Goal: Transaction & Acquisition: Download file/media

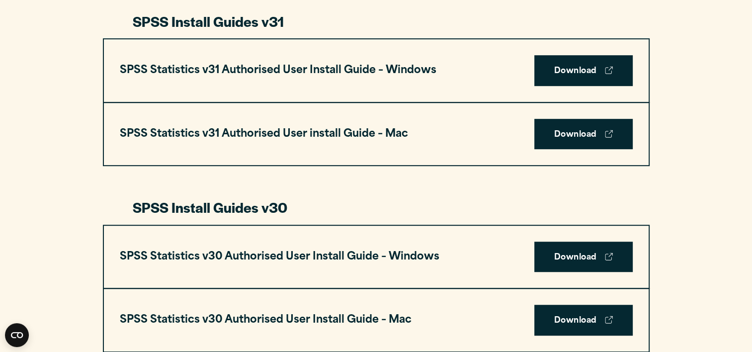
scroll to position [540, 0]
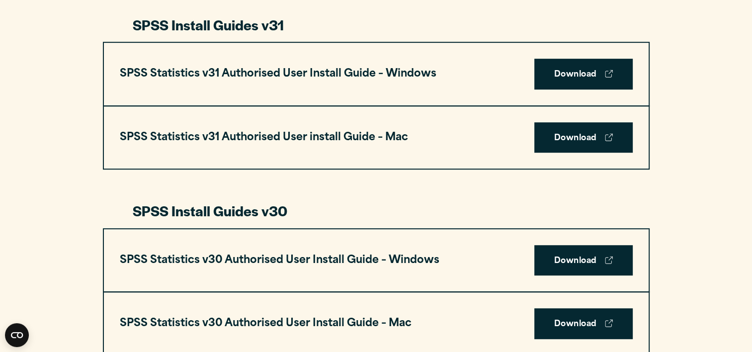
click at [569, 75] on link "Download" at bounding box center [583, 74] width 98 height 31
click at [593, 77] on link "Download" at bounding box center [583, 74] width 98 height 31
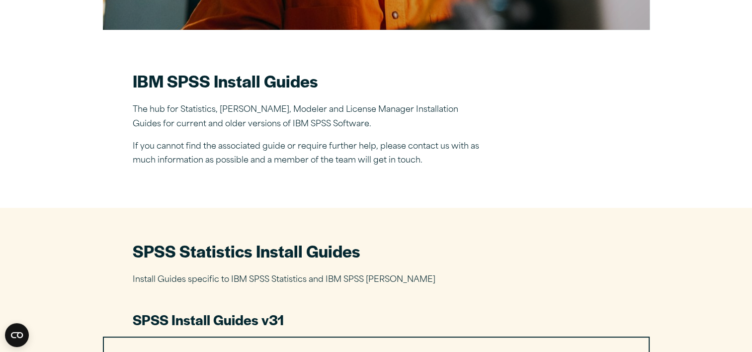
scroll to position [0, 0]
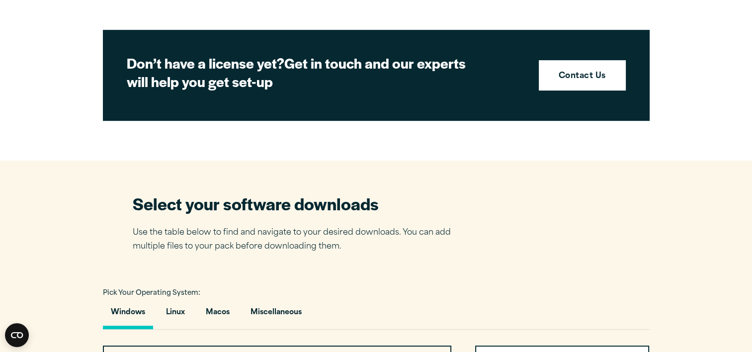
scroll to position [462, 0]
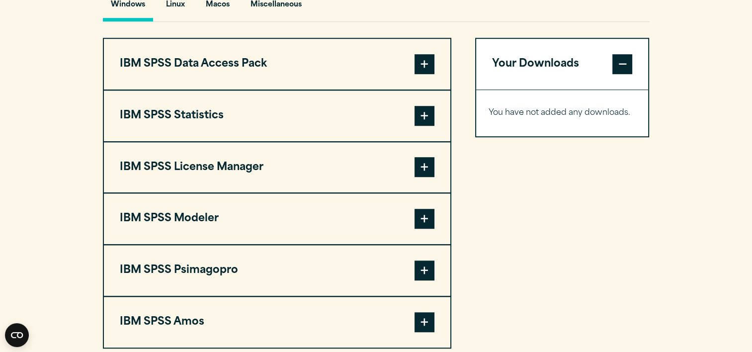
scroll to position [760, 0]
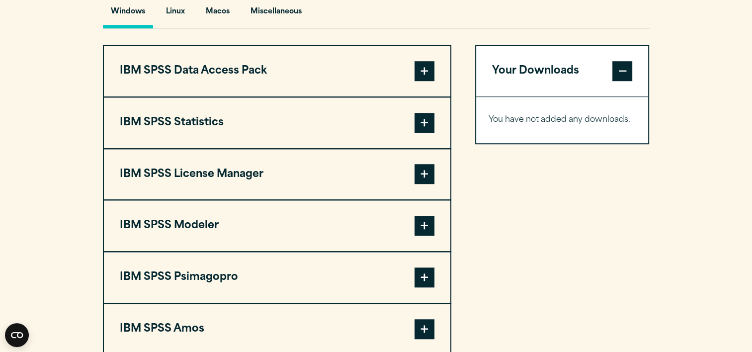
click at [427, 120] on span at bounding box center [424, 123] width 20 height 20
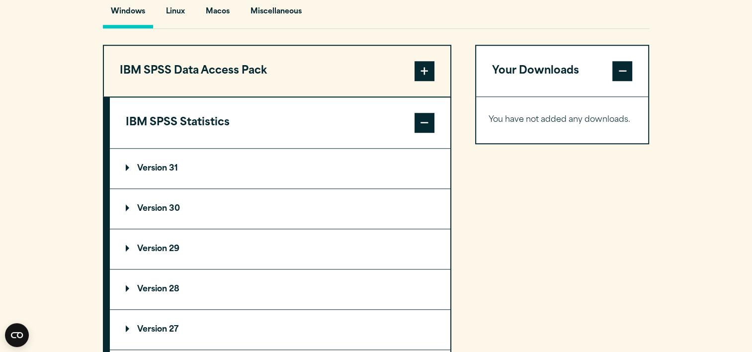
click at [271, 172] on summary "Version 31" at bounding box center [280, 169] width 340 height 40
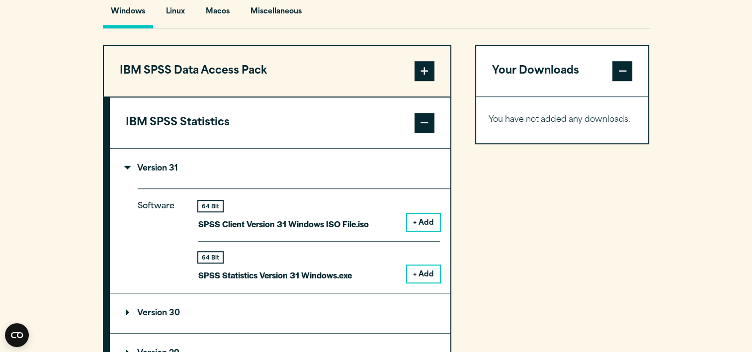
click at [435, 271] on button "+ Add" at bounding box center [423, 273] width 33 height 17
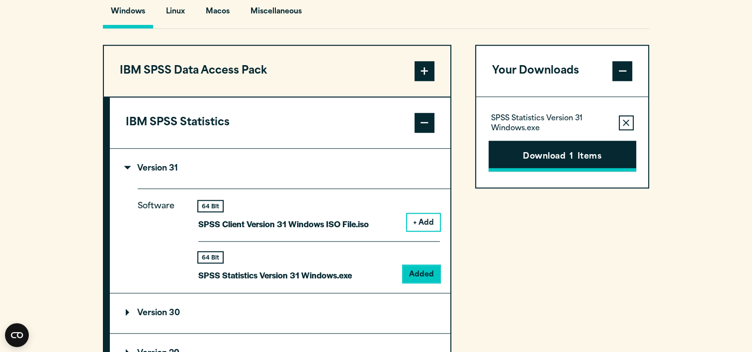
click at [565, 162] on button "Download 1 Items" at bounding box center [562, 156] width 148 height 31
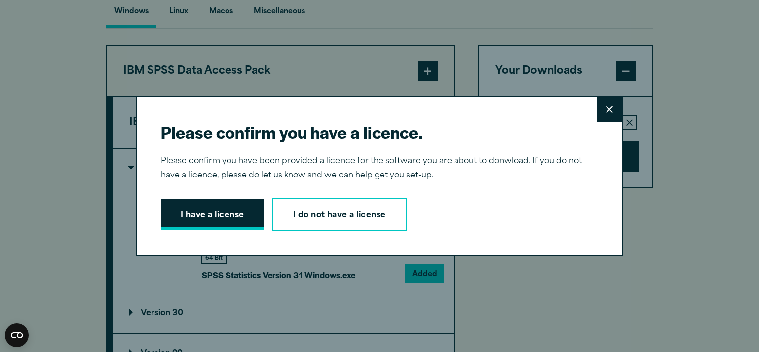
click at [199, 211] on button "I have a license" at bounding box center [212, 214] width 103 height 31
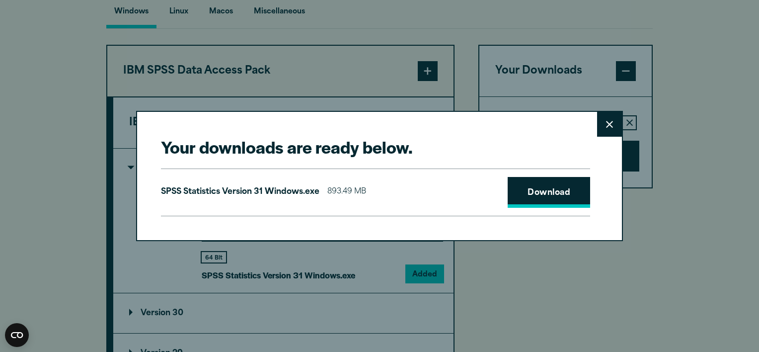
click at [540, 189] on link "Download" at bounding box center [549, 192] width 82 height 31
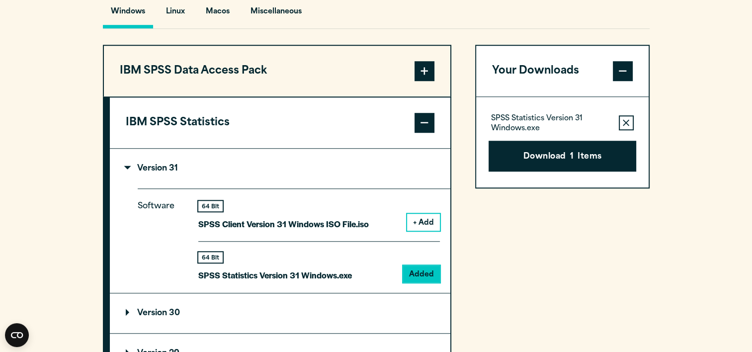
click at [472, 2] on div "Your downloads are ready below. Close SPSS Statistics Version 31 Windows.exe 89…" at bounding box center [376, 176] width 752 height 352
click at [626, 119] on icon "button" at bounding box center [626, 122] width 6 height 7
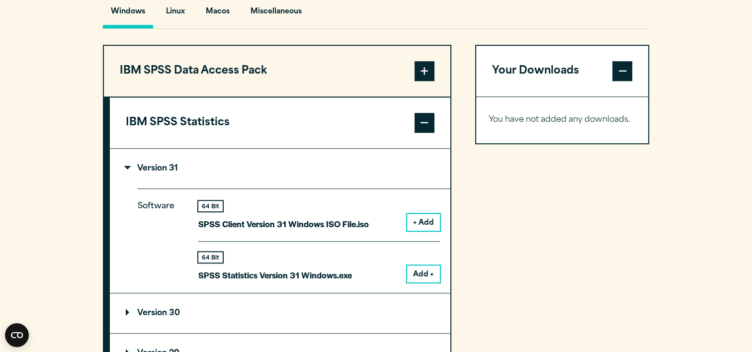
click at [282, 316] on summary "Version 30" at bounding box center [280, 313] width 340 height 40
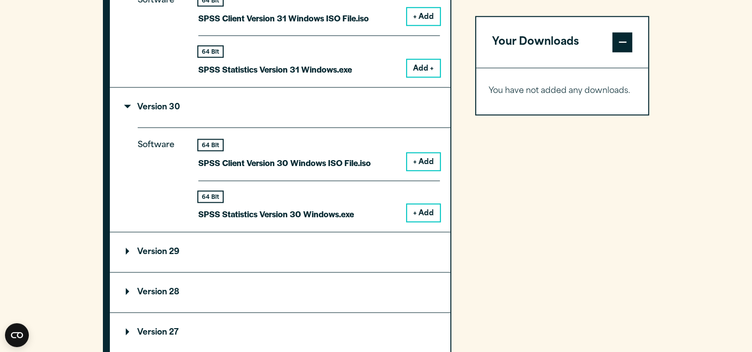
scroll to position [977, 0]
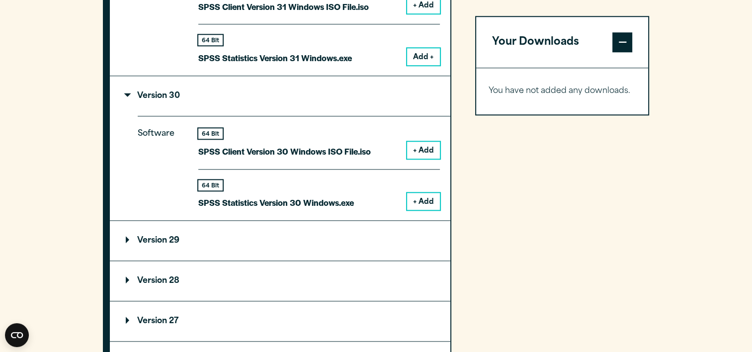
click at [431, 195] on button "+ Add" at bounding box center [423, 201] width 33 height 17
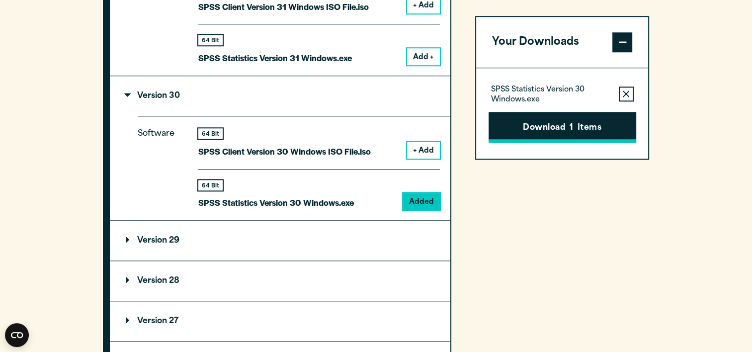
click at [539, 123] on button "Download 1 Items" at bounding box center [562, 127] width 148 height 31
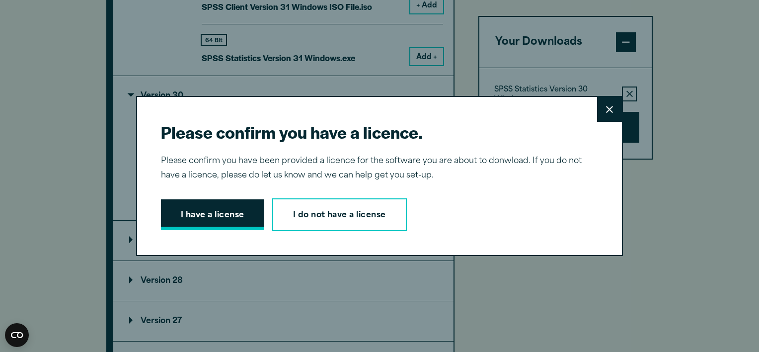
click at [213, 218] on button "I have a license" at bounding box center [212, 214] width 103 height 31
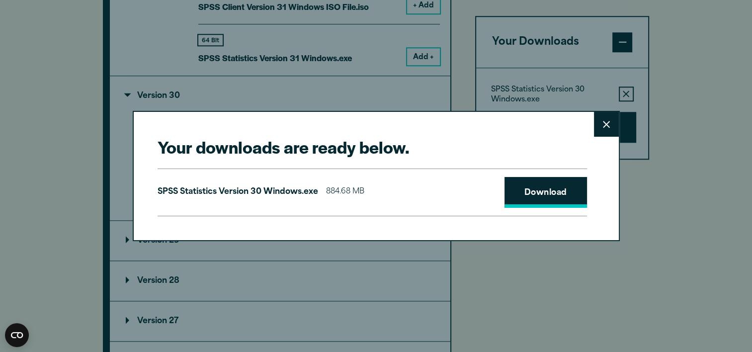
click at [544, 186] on link "Download" at bounding box center [545, 192] width 82 height 31
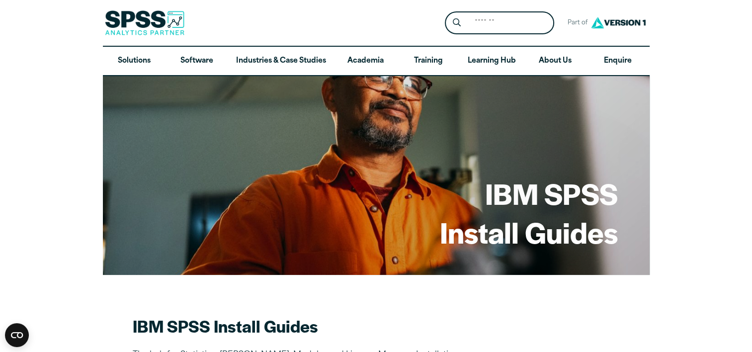
drag, startPoint x: 387, startPoint y: 143, endPoint x: 682, endPoint y: 123, distance: 295.3
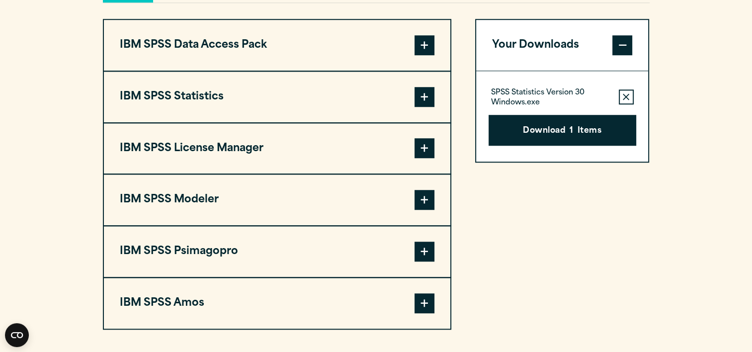
scroll to position [789, 0]
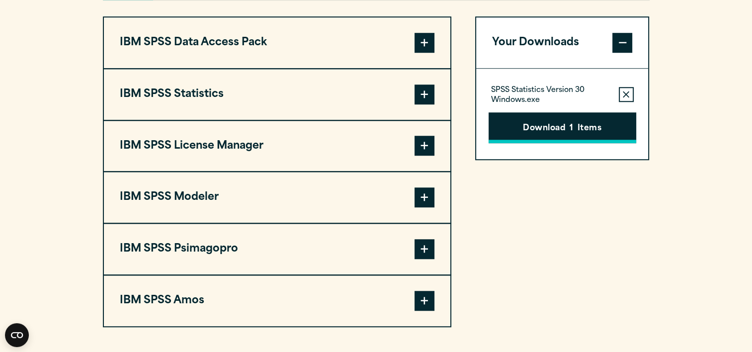
click at [553, 133] on button "Download 1 Items" at bounding box center [562, 127] width 148 height 31
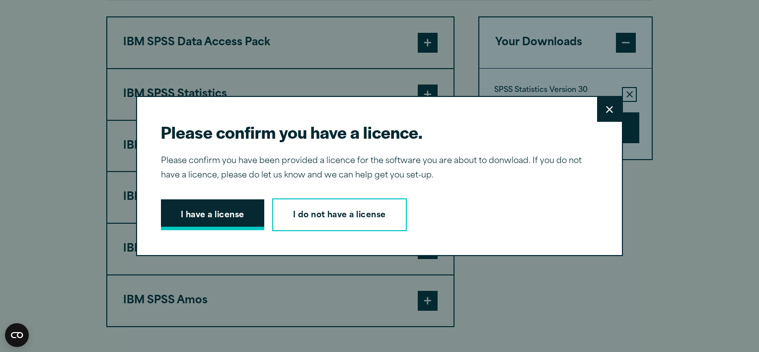
click at [226, 206] on button "I have a license" at bounding box center [212, 214] width 103 height 31
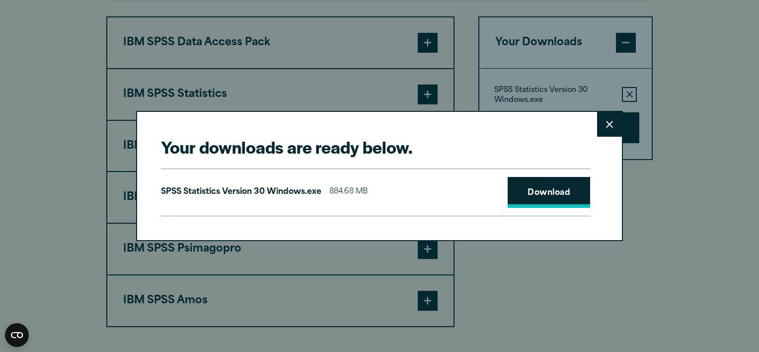
click at [529, 192] on link "Download" at bounding box center [549, 192] width 82 height 31
click at [546, 193] on link "Download" at bounding box center [549, 192] width 82 height 31
click at [601, 126] on button "Close" at bounding box center [609, 124] width 25 height 25
